Goal: Information Seeking & Learning: Learn about a topic

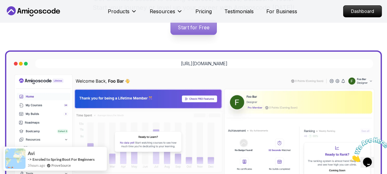
click at [195, 26] on p "Start for Free" at bounding box center [194, 27] width 46 height 15
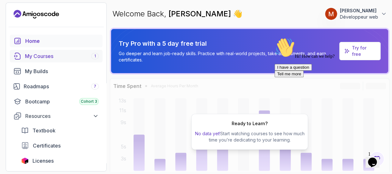
click at [91, 55] on div "1" at bounding box center [95, 56] width 8 height 6
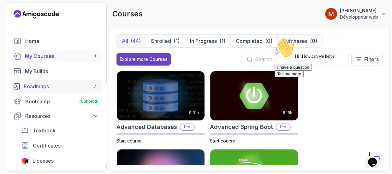
click at [73, 81] on link "Roadmaps 7" at bounding box center [56, 86] width 93 height 13
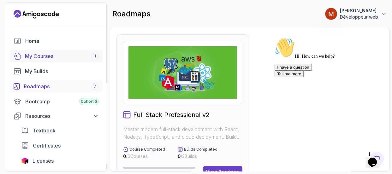
click at [87, 53] on div "My Courses 1" at bounding box center [62, 56] width 74 height 8
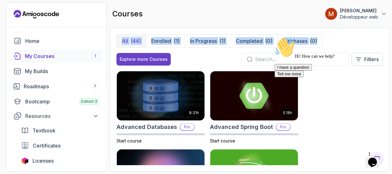
drag, startPoint x: 386, startPoint y: 22, endPoint x: 389, endPoint y: 36, distance: 13.9
click at [387, 36] on main "courses 11 Points 1 [PERSON_NAME] Développeur web All (44) Enrolled (1) In Prog…" at bounding box center [249, 87] width 279 height 169
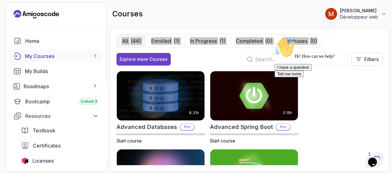
drag, startPoint x: 380, startPoint y: 106, endPoint x: 366, endPoint y: 149, distance: 44.5
click html "Hi! How can we help? I have a question Tell me more"
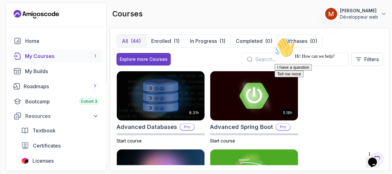
drag, startPoint x: 661, startPoint y: 104, endPoint x: 376, endPoint y: 51, distance: 289.5
click at [387, 32] on section "11 Points 1 [PERSON_NAME] Développeur web Home My Courses 1 My Builds Roadmaps …" at bounding box center [196, 87] width 392 height 174
click at [387, 33] on section "11 Points 1 [PERSON_NAME] Développeur web Home My Courses 1 My Builds Roadmaps …" at bounding box center [196, 87] width 392 height 174
click at [387, 54] on section "11 Points 1 [PERSON_NAME] Développeur web Home My Courses 1 My Builds Roadmaps …" at bounding box center [196, 87] width 392 height 174
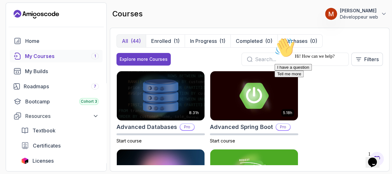
click at [387, 50] on section "11 Points 1 [PERSON_NAME] Développeur web Home My Courses 1 My Builds Roadmaps …" at bounding box center [196, 87] width 392 height 174
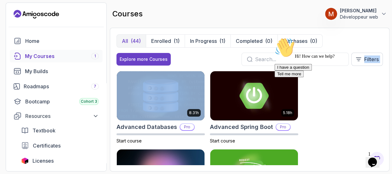
click at [387, 50] on section "11 Points 1 [PERSON_NAME] Développeur web Home My Courses 1 My Builds Roadmaps …" at bounding box center [196, 87] width 392 height 174
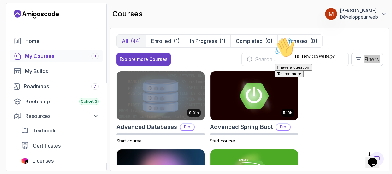
click at [378, 38] on div "Chat attention grabber" at bounding box center [331, 38] width 114 height 0
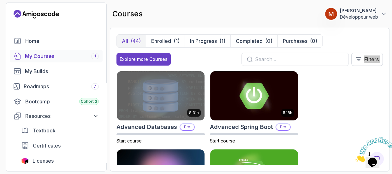
click at [379, 155] on img at bounding box center [374, 149] width 39 height 25
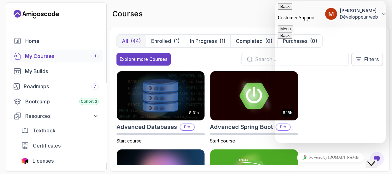
click at [250, 1] on section "11 Points 1 [PERSON_NAME] Développeur web Home My Courses 1 My Builds Roadmaps …" at bounding box center [196, 87] width 392 height 174
click at [283, 9] on button "Back" at bounding box center [284, 6] width 15 height 7
click at [251, 1] on section "11 Points 1 [PERSON_NAME] Développeur web Home My Courses 1 My Builds Roadmaps …" at bounding box center [196, 87] width 392 height 174
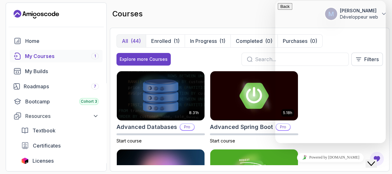
click at [251, 1] on section "11 Points 1 [PERSON_NAME] Développeur web Home My Courses 1 My Builds Roadmaps …" at bounding box center [196, 87] width 392 height 174
click at [324, 149] on div "8.31h Advanced Databases Pro Start course 5.18h Advanced Spring Boot Pro Start …" at bounding box center [249, 118] width 266 height 94
click at [372, 160] on icon "Close Chat This icon closes the chat window." at bounding box center [371, 164] width 8 height 8
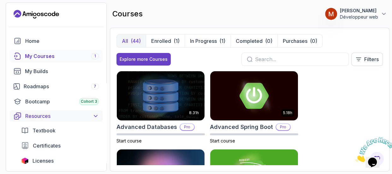
click at [95, 114] on icon at bounding box center [95, 116] width 6 height 6
click at [110, 139] on div "All (44) Enrolled (1) In Progress (1) Completed (0) Purchases (0) Explore more …" at bounding box center [249, 100] width 279 height 144
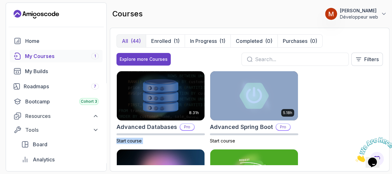
click at [109, 139] on section "11 Points 1 [PERSON_NAME] Développeur web Home My Courses 1 My Builds Roadmaps …" at bounding box center [196, 87] width 392 height 174
click at [101, 138] on link "Board" at bounding box center [59, 144] width 85 height 13
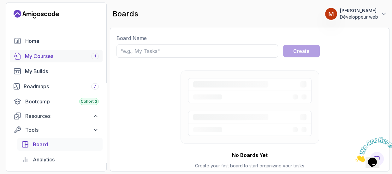
click at [72, 57] on div "My Courses 1" at bounding box center [62, 56] width 74 height 8
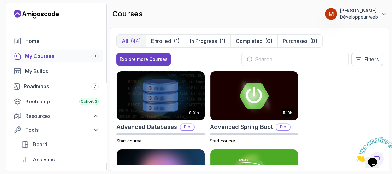
click at [355, 158] on icon "Close" at bounding box center [355, 160] width 0 height 5
click at [386, 99] on div "All (44) Enrolled (1) In Progress (1) Completed (0) Purchases (0) Explore more …" at bounding box center [249, 100] width 279 height 144
drag, startPoint x: 386, startPoint y: 99, endPoint x: 391, endPoint y: 104, distance: 7.4
click at [387, 104] on section "11 Points 1 [PERSON_NAME] Développeur web Home My Courses 1 My Builds Roadmaps …" at bounding box center [196, 87] width 392 height 174
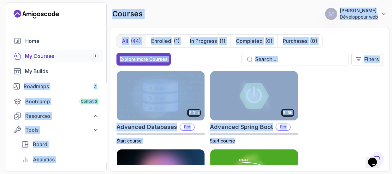
drag, startPoint x: 389, startPoint y: 137, endPoint x: 94, endPoint y: 64, distance: 303.7
click at [94, 64] on section "11 Points 1 [PERSON_NAME] Développeur web Home My Courses 1 My Builds Roadmaps …" at bounding box center [196, 87] width 392 height 174
click at [97, 67] on div "My Builds" at bounding box center [62, 71] width 74 height 8
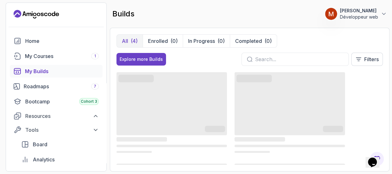
click at [94, 32] on div at bounding box center [56, 26] width 100 height 15
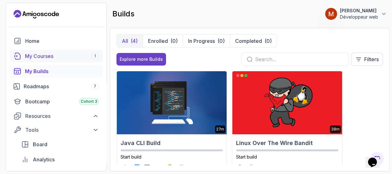
click at [64, 57] on div "My Courses 1" at bounding box center [62, 56] width 74 height 8
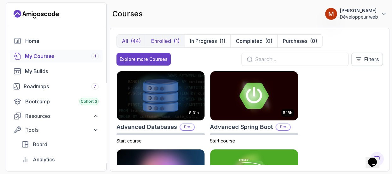
click at [168, 36] on button "Enrolled (1)" at bounding box center [165, 41] width 39 height 13
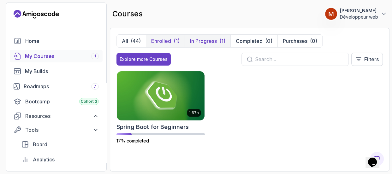
click at [204, 41] on p "In Progress" at bounding box center [203, 41] width 27 height 8
click at [132, 43] on div "(44)" at bounding box center [136, 41] width 10 height 8
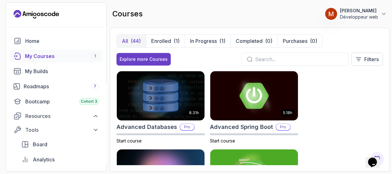
click at [257, 58] on input "text" at bounding box center [299, 59] width 88 height 8
click at [387, 124] on div "All (44) Enrolled (1) In Progress (1) Completed (0) Purchases (0) Explore more …" at bounding box center [249, 100] width 279 height 144
drag, startPoint x: 389, startPoint y: 109, endPoint x: 374, endPoint y: 115, distance: 17.0
click at [374, 115] on section "11 Points 1 [PERSON_NAME] Développeur web Home My Courses 1 My Builds Roadmaps …" at bounding box center [196, 87] width 392 height 174
click at [265, 58] on input "text" at bounding box center [299, 59] width 88 height 8
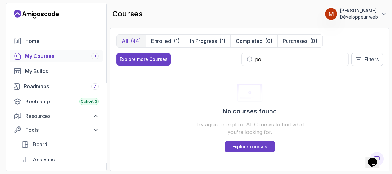
type input "p"
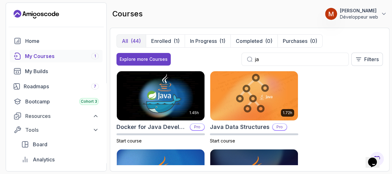
type input "j"
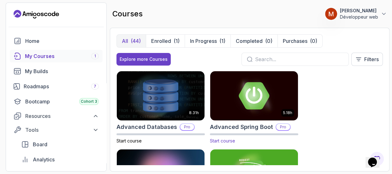
click at [260, 94] on img at bounding box center [254, 95] width 92 height 51
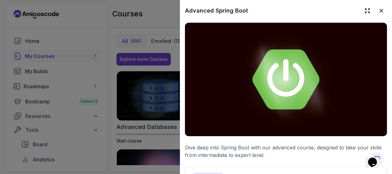
scroll to position [82, 0]
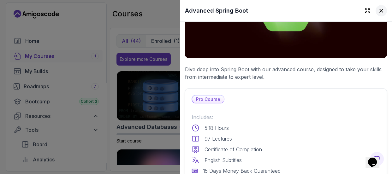
click at [378, 10] on icon at bounding box center [381, 11] width 6 height 6
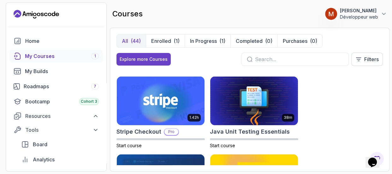
scroll to position [841, 0]
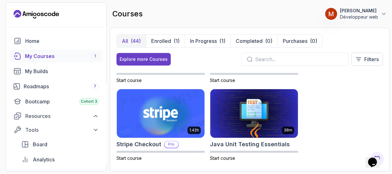
click at [292, 58] on input "text" at bounding box center [299, 59] width 88 height 8
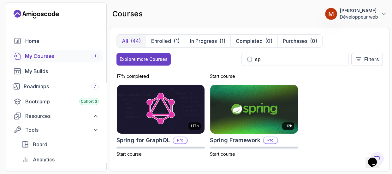
scroll to position [221, 0]
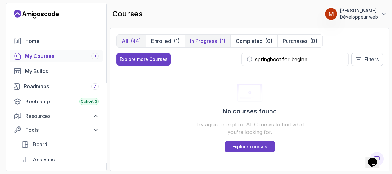
click at [216, 36] on button "In Progress (1)" at bounding box center [207, 41] width 46 height 13
click at [167, 35] on button "Enrolled (1)" at bounding box center [165, 41] width 39 height 13
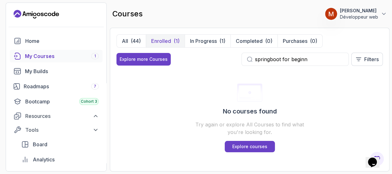
click at [167, 35] on button "Enrolled (1)" at bounding box center [165, 41] width 39 height 13
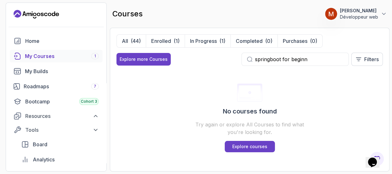
click at [305, 57] on input "springboot for beginn" at bounding box center [299, 59] width 88 height 8
type input "s"
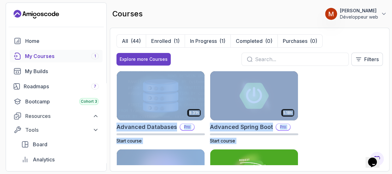
scroll to position [50, 0]
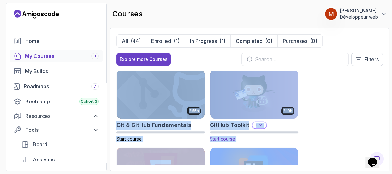
drag, startPoint x: 205, startPoint y: 118, endPoint x: 209, endPoint y: 163, distance: 45.0
click at [209, 163] on div "8.31h Advanced Databases Pro Start course 5.18h Advanced Spring Boot Pro Start …" at bounding box center [249, 118] width 266 height 94
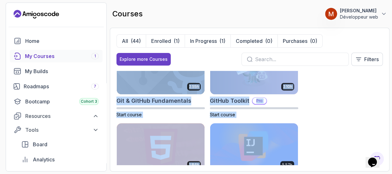
click at [317, 88] on div "8.31h Advanced Databases Pro Start course 5.18h Advanced Spring Boot Pro Start …" at bounding box center [249, 118] width 266 height 94
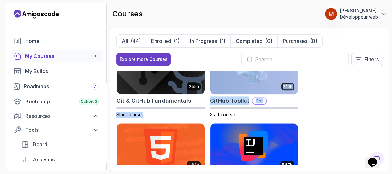
drag, startPoint x: 206, startPoint y: 104, endPoint x: 207, endPoint y: 115, distance: 11.1
click at [207, 114] on div "8.31h Advanced Databases Pro Start course 5.18h Advanced Spring Boot Pro Start …" at bounding box center [249, 118] width 266 height 94
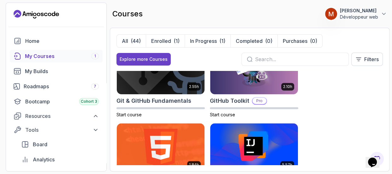
click at [203, 120] on div "8.31h Advanced Databases Pro Start course 5.18h Advanced Spring Boot Pro Start …" at bounding box center [249, 118] width 266 height 94
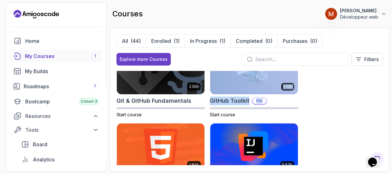
drag, startPoint x: 307, startPoint y: 97, endPoint x: 205, endPoint y: 112, distance: 103.3
click at [205, 112] on div "8.31h Advanced Databases Pro Start course 5.18h Advanced Spring Boot Pro Start …" at bounding box center [249, 118] width 266 height 94
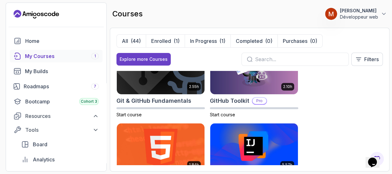
click at [382, 113] on div "8.31h Advanced Databases Pro Start course 5.18h Advanced Spring Boot Pro Start …" at bounding box center [249, 118] width 266 height 94
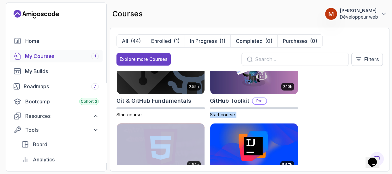
click at [382, 113] on div "8.31h Advanced Databases Pro Start course 5.18h Advanced Spring Boot Pro Start …" at bounding box center [249, 118] width 266 height 94
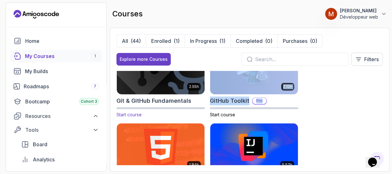
drag, startPoint x: 334, startPoint y: 108, endPoint x: 198, endPoint y: 115, distance: 136.4
click at [198, 115] on div "8.31h Advanced Databases Pro Start course 5.18h Advanced Spring Boot Pro Start …" at bounding box center [249, 118] width 266 height 94
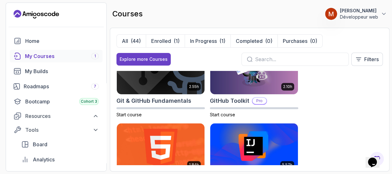
click at [300, 60] on input "text" at bounding box center [299, 59] width 88 height 8
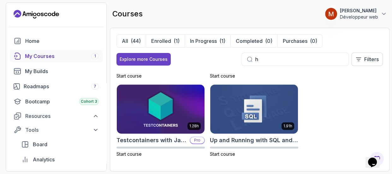
scroll to position [299, 0]
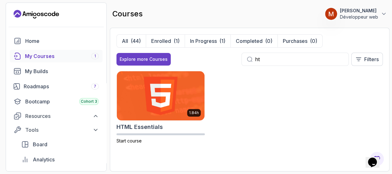
type input "h"
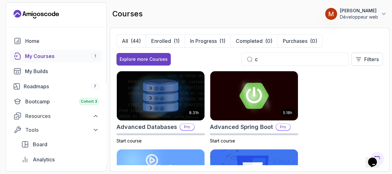
click at [299, 59] on input "c" at bounding box center [299, 59] width 88 height 8
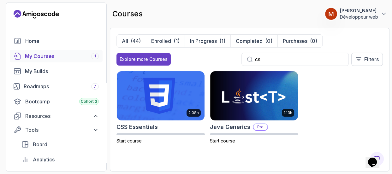
type input "c"
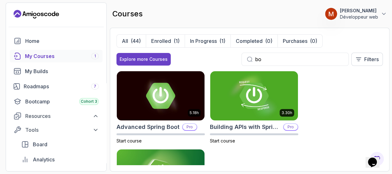
type input "b"
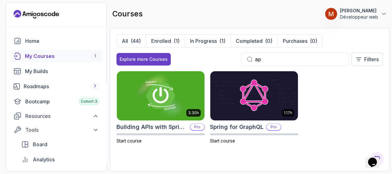
type input "ap"
click at [307, 107] on div "3.30h Building APIs with Spring Boot Pro Start course 1.17h Spring for GraphQL …" at bounding box center [249, 111] width 266 height 81
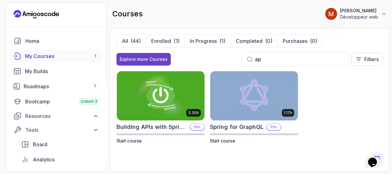
click at [307, 107] on div "3.30h Building APIs with Spring Boot Pro Start course 1.17h Spring for GraphQL …" at bounding box center [249, 111] width 266 height 81
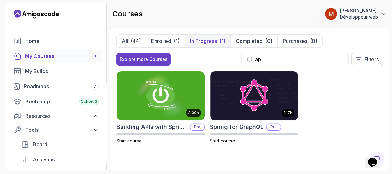
click at [222, 38] on div "(1)" at bounding box center [222, 41] width 6 height 8
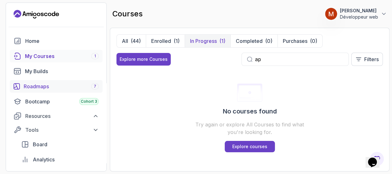
click at [96, 86] on div "7" at bounding box center [95, 86] width 8 height 6
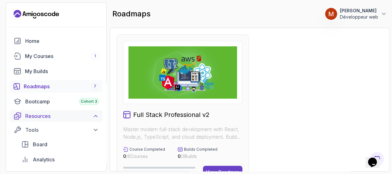
click at [42, 114] on div "Resources" at bounding box center [61, 116] width 73 height 8
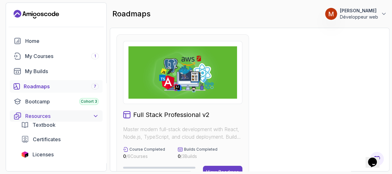
scroll to position [293, 0]
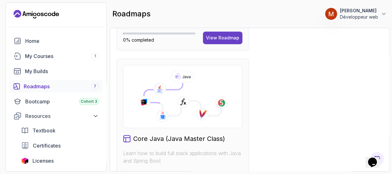
click at [62, 49] on div "Home My Courses 1 My Builds Roadmaps 7 Bootcamp Cohort 3 Resources Textbook Cer…" at bounding box center [56, 131] width 93 height 192
click at [157, 85] on icon at bounding box center [159, 88] width 13 height 13
click at [69, 60] on div "My Courses 1" at bounding box center [62, 56] width 74 height 8
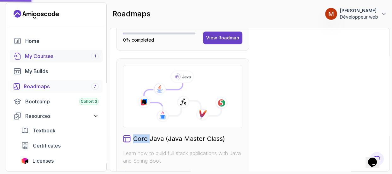
click at [69, 60] on div "My Courses 1" at bounding box center [62, 56] width 74 height 8
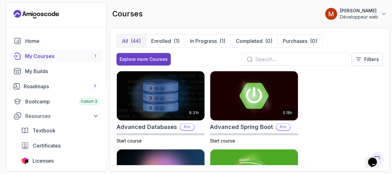
click at [107, 143] on section "11 Points 1 [PERSON_NAME] Développeur web Home My Courses 1 My Builds Roadmaps …" at bounding box center [196, 87] width 392 height 174
